Goal: Task Accomplishment & Management: Manage account settings

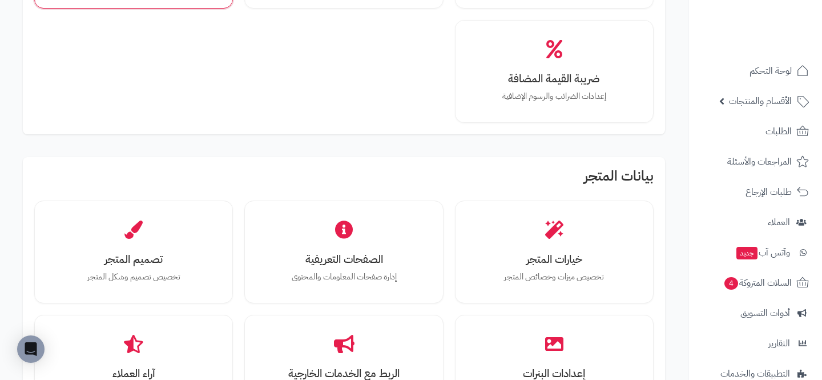
scroll to position [222, 0]
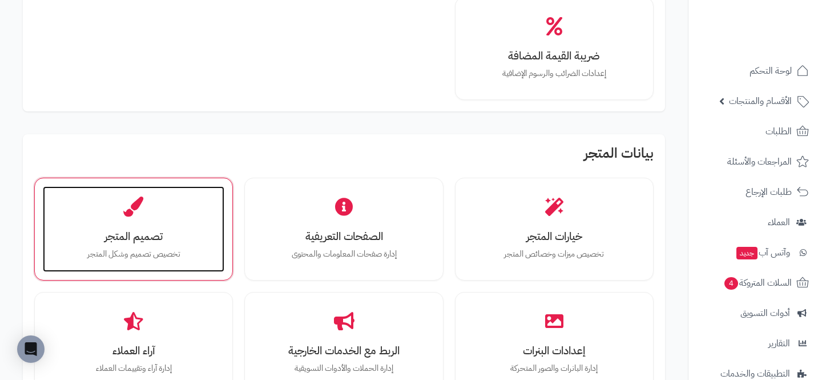
click at [156, 236] on h3 "تصميم المتجر" at bounding box center [133, 236] width 159 height 12
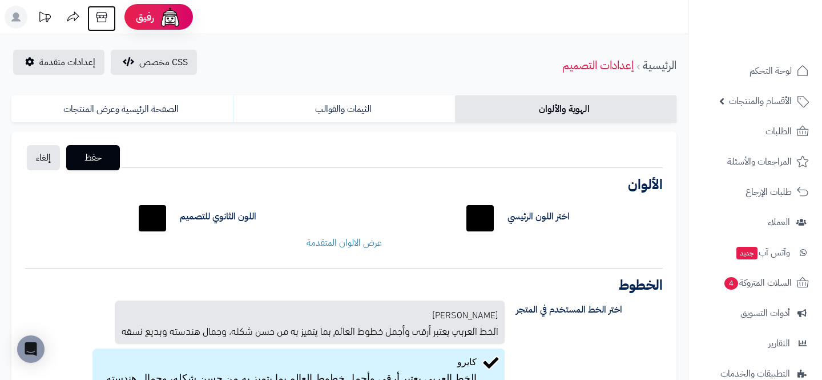
click at [92, 17] on icon at bounding box center [101, 17] width 23 height 23
click at [55, 61] on span "إعدادات متقدمة" at bounding box center [67, 62] width 56 height 14
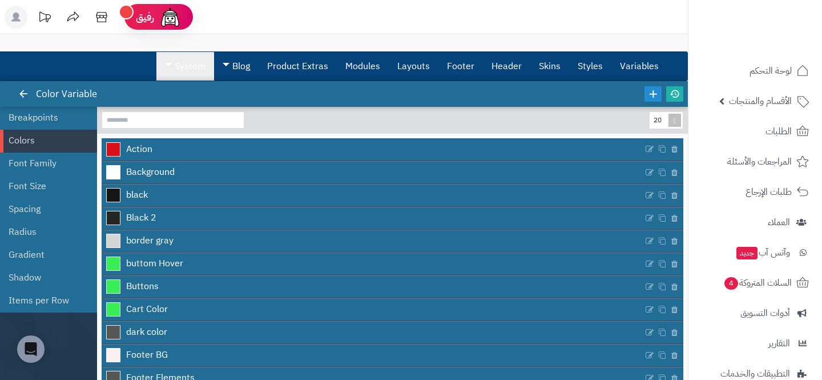
click at [182, 74] on link "System" at bounding box center [185, 66] width 58 height 29
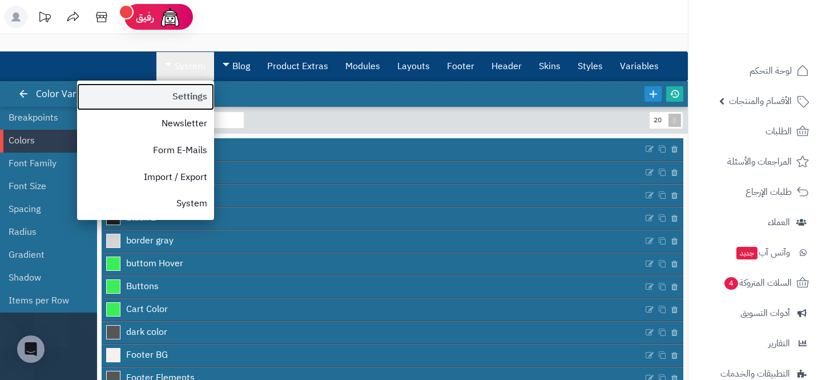
click at [170, 105] on link "Settings" at bounding box center [145, 96] width 137 height 27
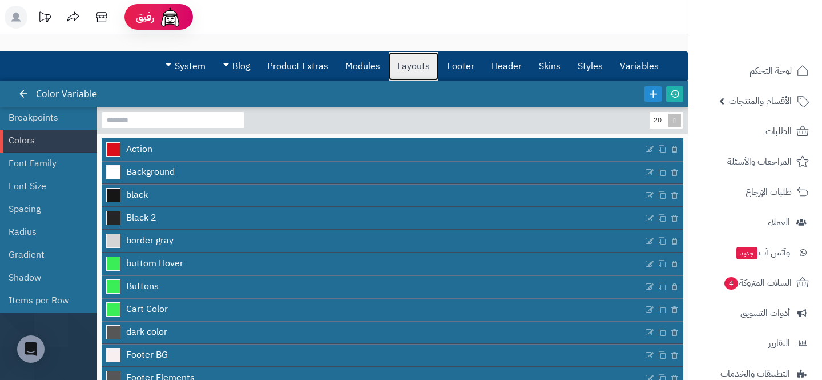
click at [410, 78] on link "Layouts" at bounding box center [414, 66] width 50 height 29
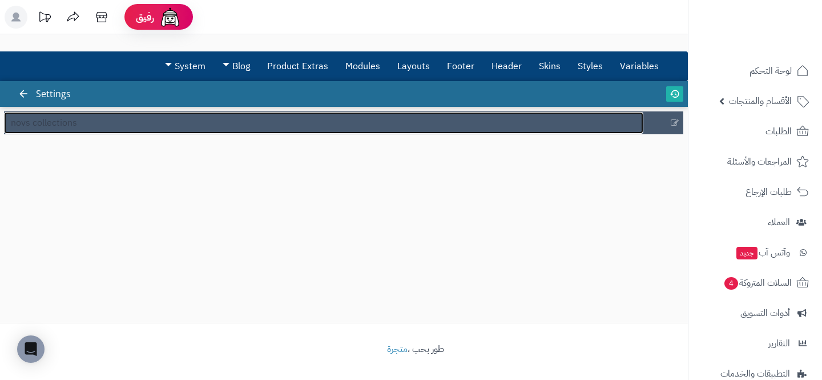
click at [121, 124] on link "novs collections" at bounding box center [323, 123] width 639 height 22
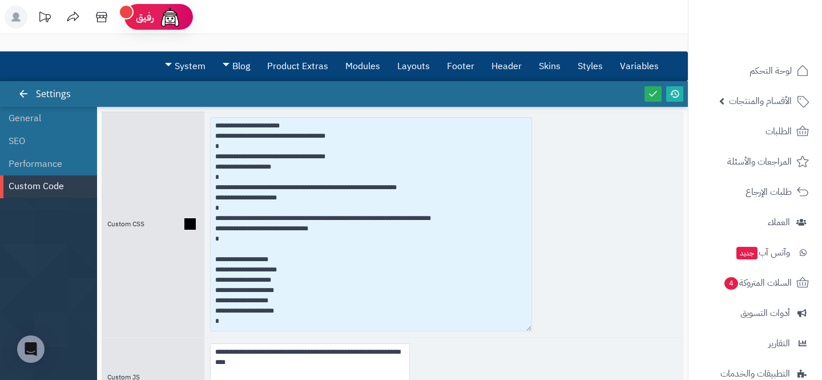
drag, startPoint x: 405, startPoint y: 180, endPoint x: 527, endPoint y: 326, distance: 190.1
click at [527, 326] on textarea at bounding box center [371, 224] width 322 height 214
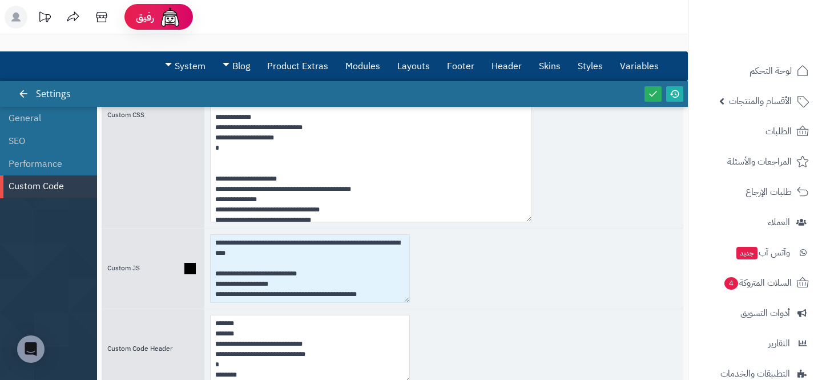
scroll to position [40, 0]
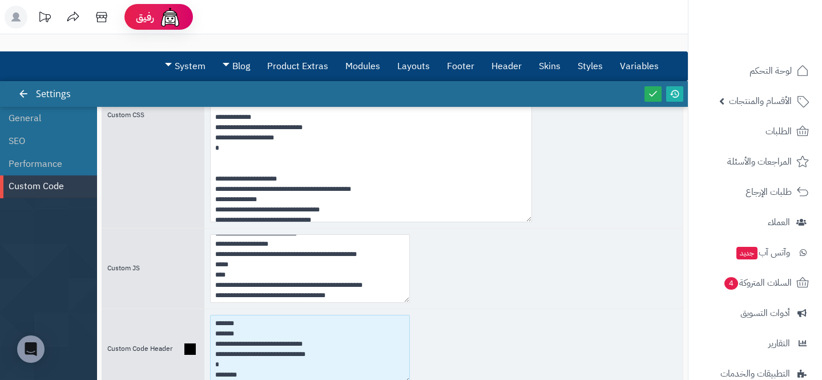
drag, startPoint x: 224, startPoint y: 356, endPoint x: 287, endPoint y: 353, distance: 62.9
click at [287, 353] on textarea "**********" at bounding box center [310, 349] width 200 height 69
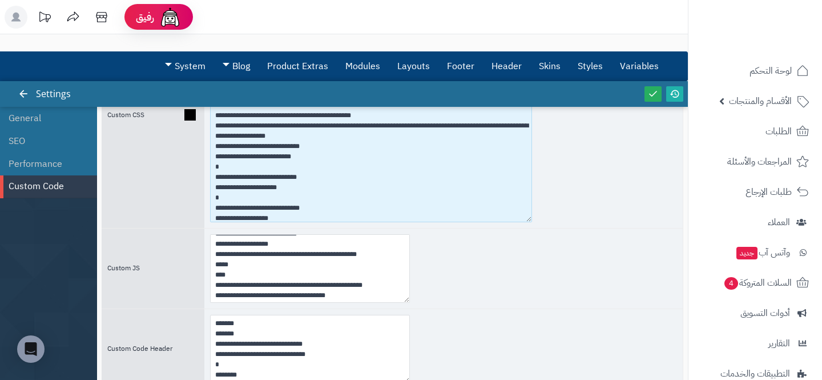
click at [224, 132] on textarea at bounding box center [371, 115] width 322 height 214
drag, startPoint x: 307, startPoint y: 168, endPoint x: 198, endPoint y: 124, distance: 117.8
click at [198, 124] on div "Custom CSS" at bounding box center [393, 115] width 582 height 226
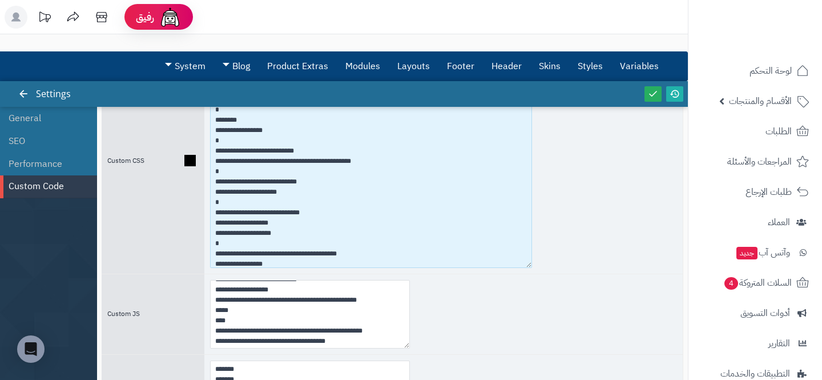
scroll to position [64, 0]
type textarea "**********"
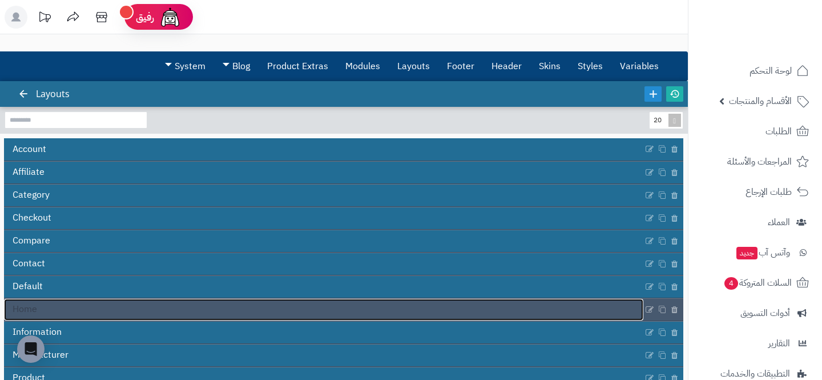
click at [132, 300] on link "Home" at bounding box center [323, 310] width 639 height 22
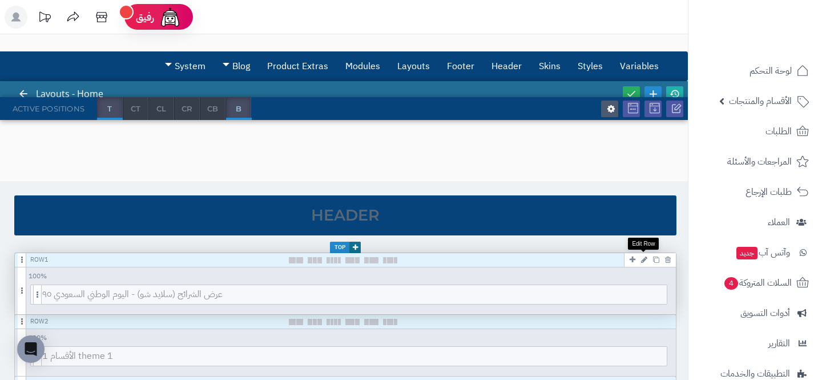
click at [643, 257] on icon at bounding box center [644, 259] width 6 height 7
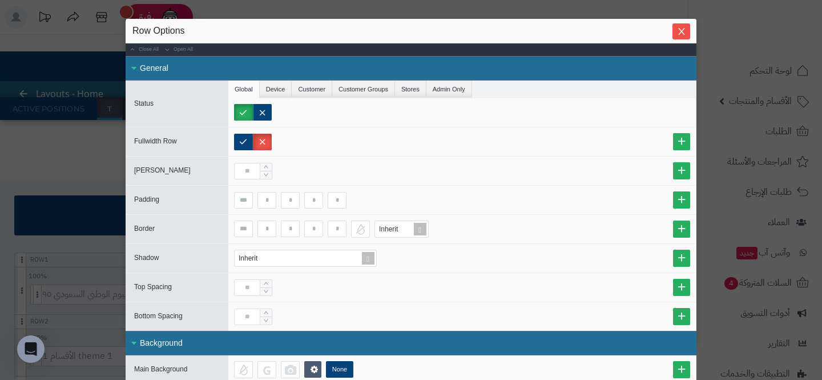
click at [107, 184] on div "sentinelStart Row Options Close All Open All General Status Global Device Custo…" at bounding box center [411, 190] width 822 height 380
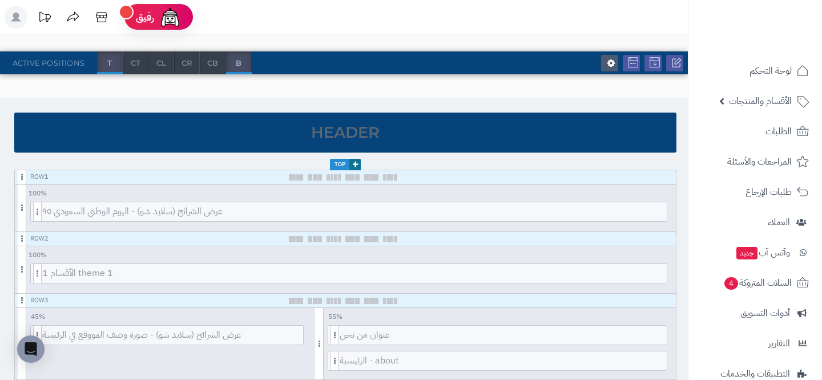
scroll to position [91, 0]
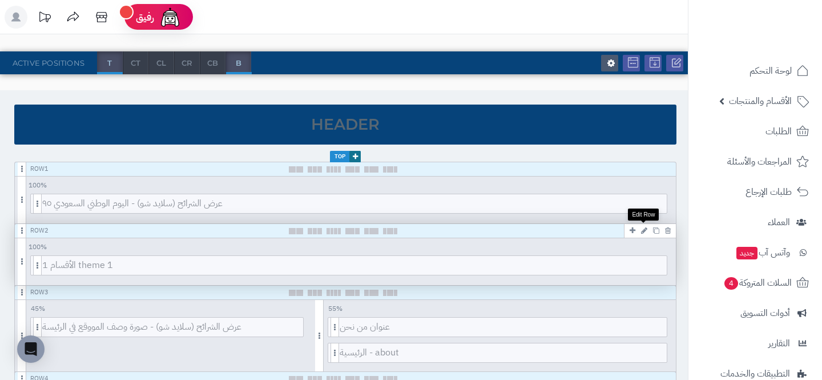
click at [645, 229] on icon at bounding box center [644, 230] width 6 height 7
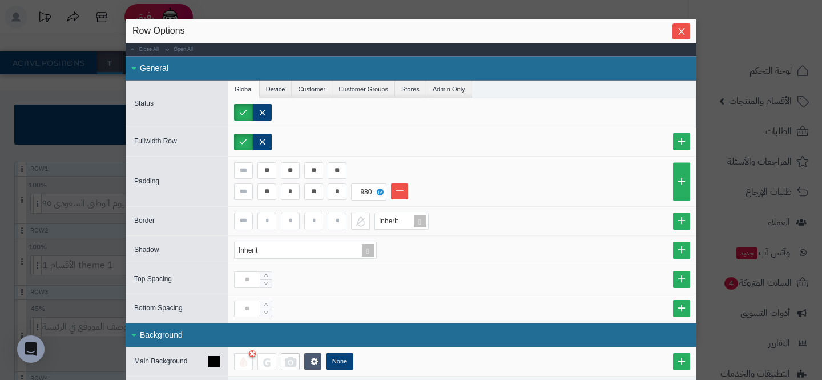
click at [287, 364] on div at bounding box center [290, 361] width 19 height 17
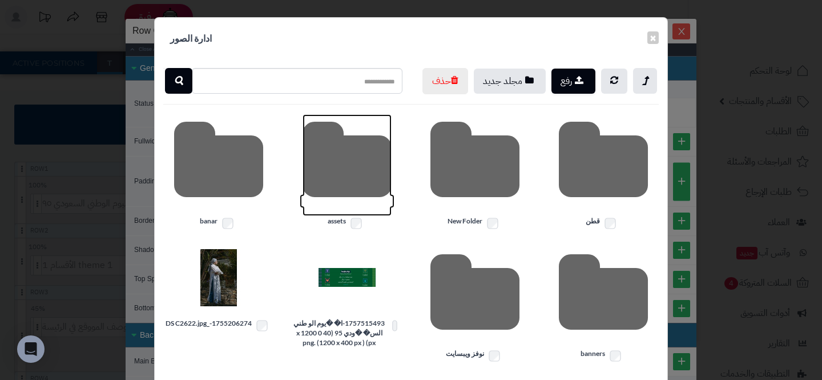
click at [369, 203] on icon at bounding box center [347, 165] width 89 height 102
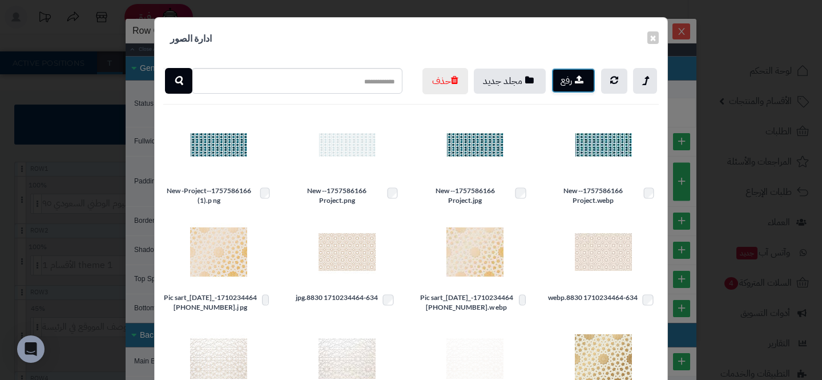
click at [576, 84] on button "رفع" at bounding box center [574, 80] width 44 height 25
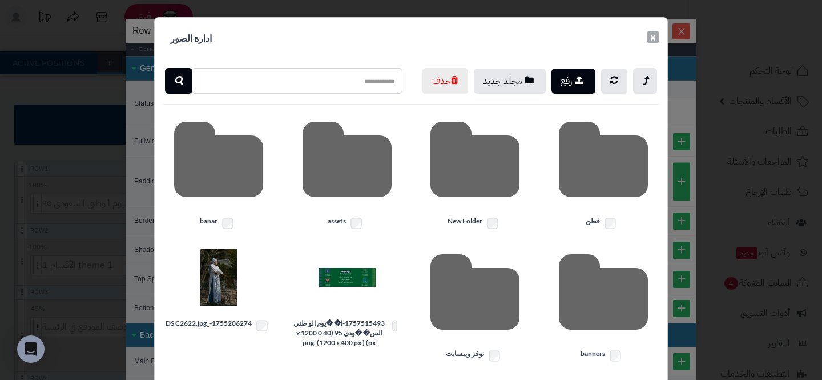
click at [652, 36] on button "×" at bounding box center [652, 37] width 11 height 13
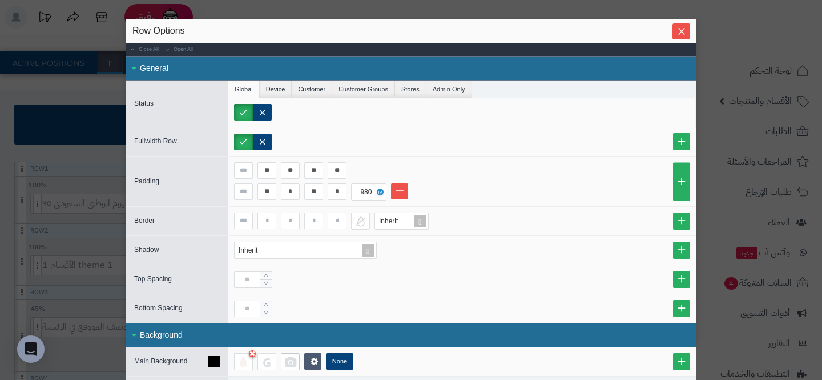
click at [293, 366] on div at bounding box center [290, 361] width 19 height 17
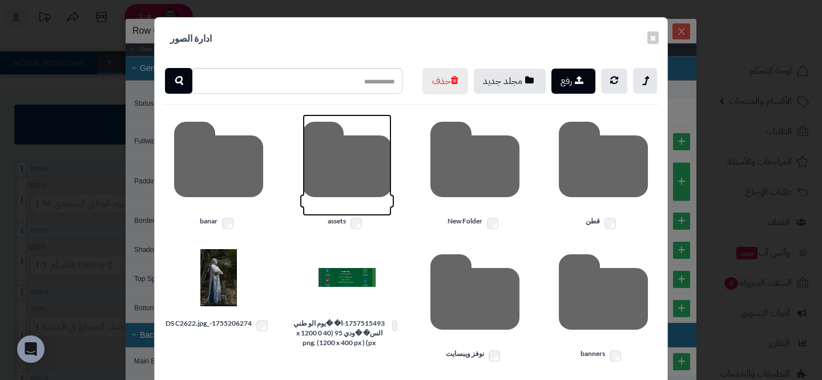
click at [349, 196] on icon at bounding box center [347, 165] width 89 height 102
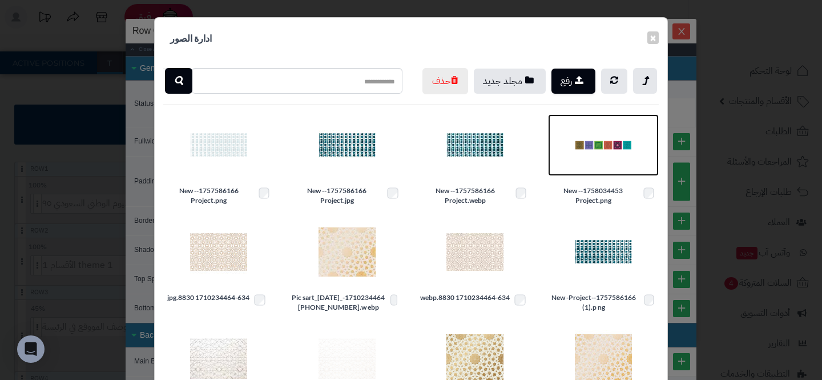
click at [609, 174] on img at bounding box center [603, 144] width 57 height 57
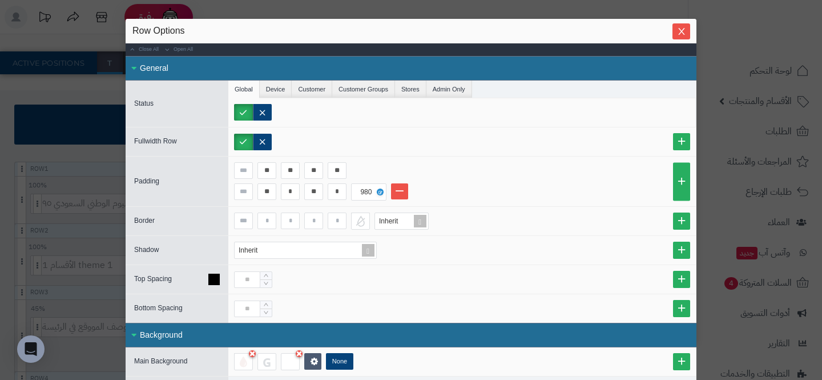
scroll to position [74, 0]
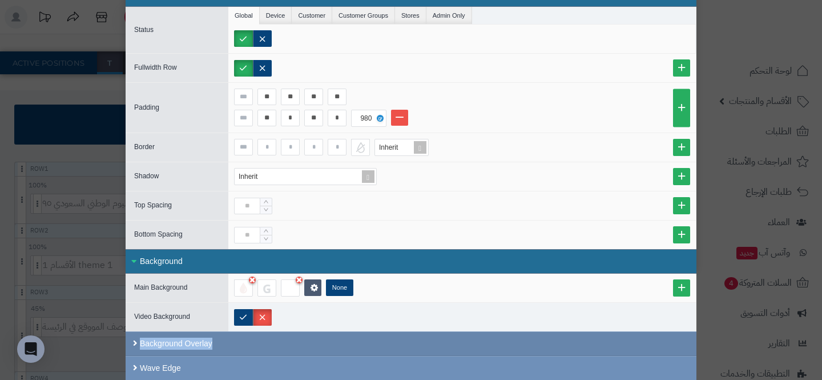
drag, startPoint x: 240, startPoint y: 319, endPoint x: 376, endPoint y: 344, distance: 138.1
click at [376, 344] on div "Main Background None Video Background Close All Open All Background Overlay Wav…" at bounding box center [411, 326] width 571 height 106
click at [376, 344] on div "Background Overlay" at bounding box center [411, 343] width 571 height 25
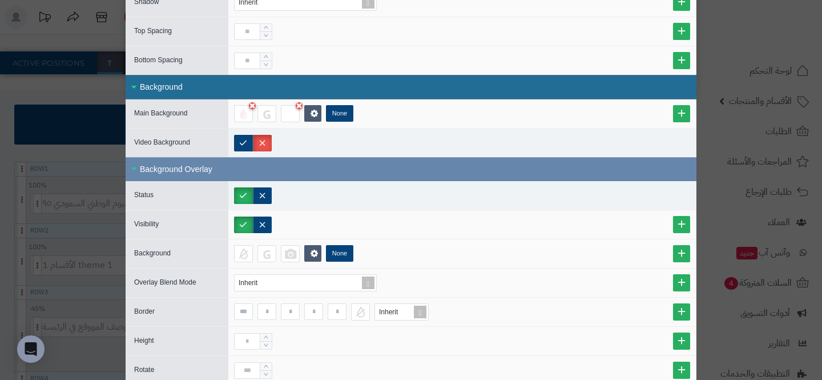
scroll to position [335, 0]
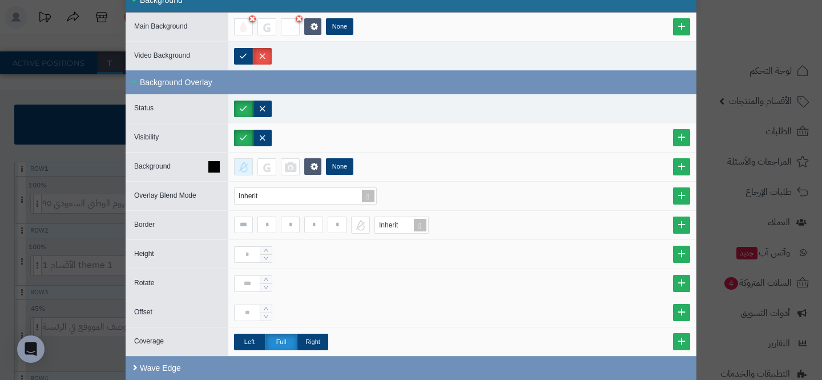
click at [242, 169] on div at bounding box center [243, 166] width 19 height 17
click at [242, 30] on div at bounding box center [243, 26] width 19 height 17
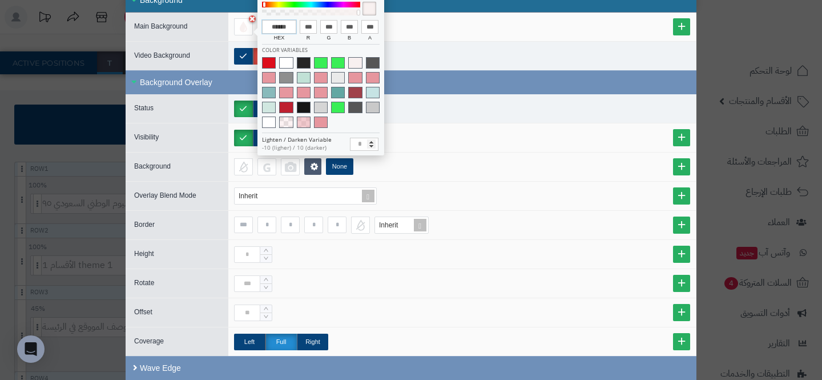
click at [279, 30] on input "******" at bounding box center [279, 27] width 34 height 14
click at [412, 111] on div at bounding box center [462, 108] width 468 height 29
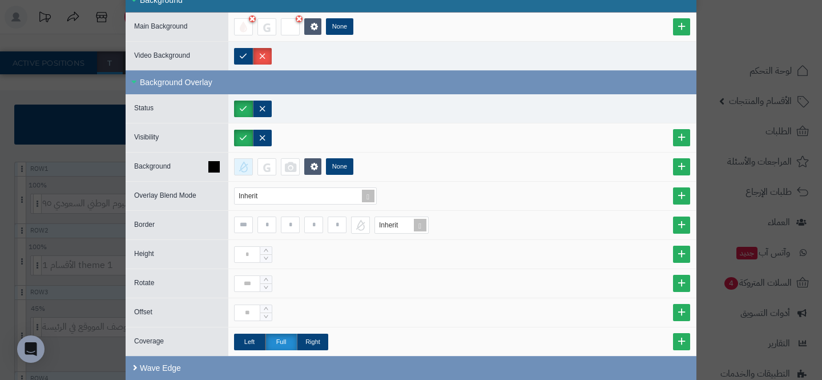
click at [239, 164] on div at bounding box center [243, 166] width 19 height 17
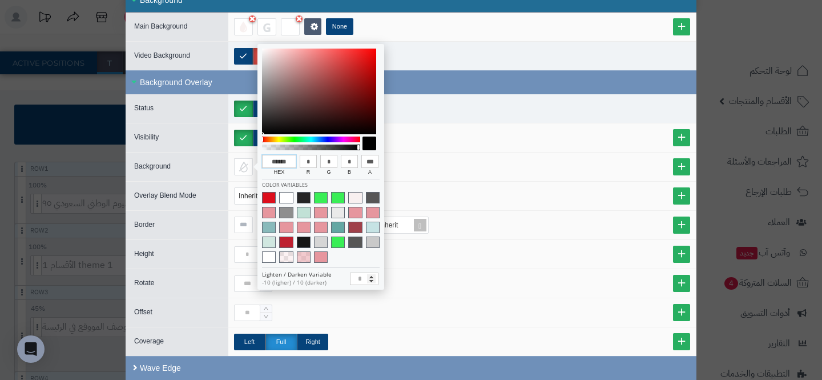
click at [277, 155] on input "******" at bounding box center [279, 162] width 34 height 14
paste input
type input "******"
type input "***"
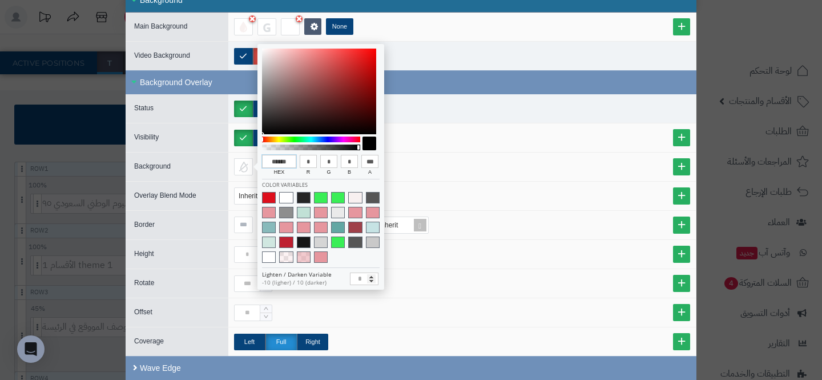
type input "***"
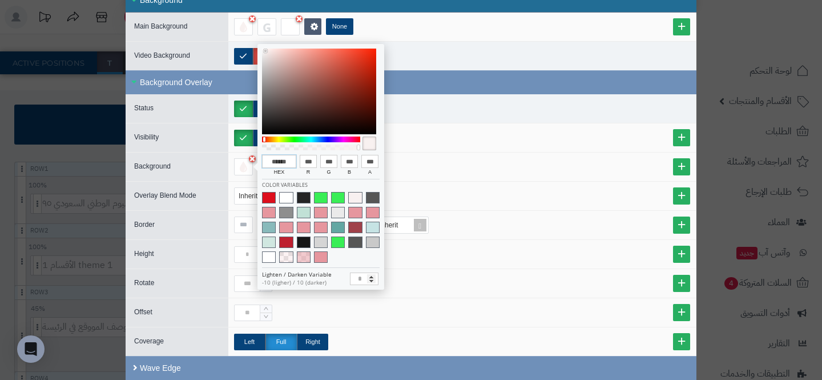
type input "**"
click at [332, 146] on div at bounding box center [311, 147] width 95 height 6
type input "******"
click at [463, 135] on div at bounding box center [462, 138] width 456 height 17
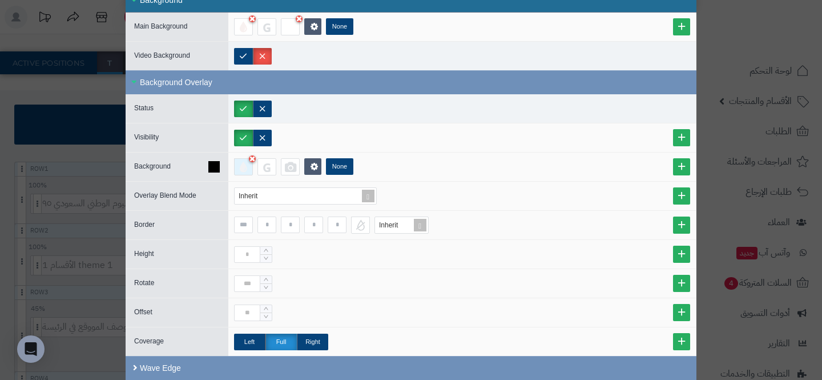
click at [249, 168] on div at bounding box center [243, 166] width 19 height 17
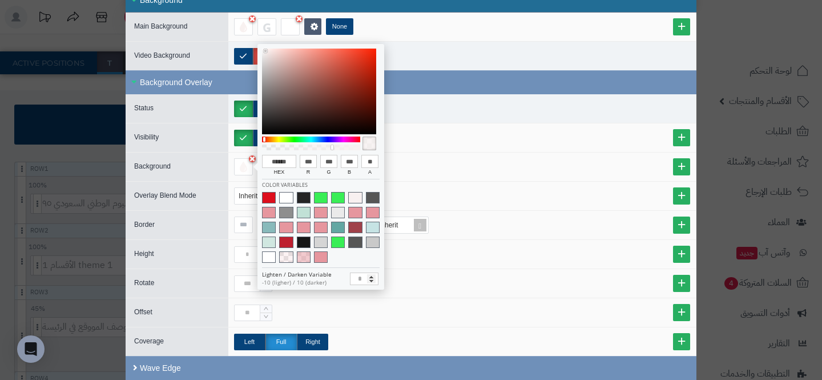
click at [307, 147] on div at bounding box center [311, 147] width 95 height 6
type input "**"
click at [289, 147] on div at bounding box center [311, 147] width 95 height 6
